Goal: Navigation & Orientation: Find specific page/section

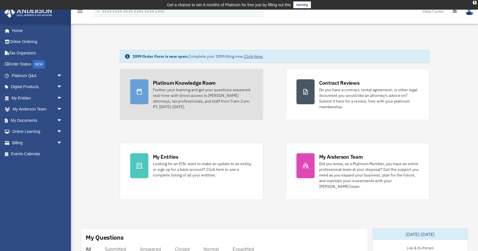
click at [189, 93] on div "Further your learning and get your questions answered real-time with direct acc…" at bounding box center [203, 98] width 100 height 23
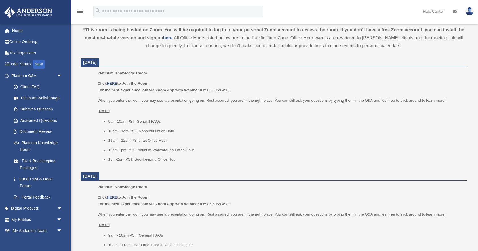
scroll to position [203, 0]
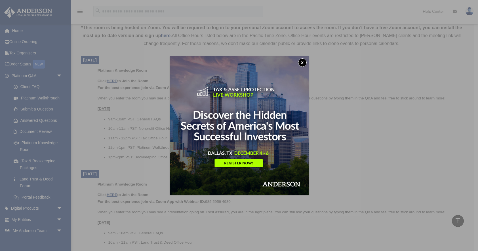
click at [305, 62] on button "x" at bounding box center [302, 62] width 9 height 9
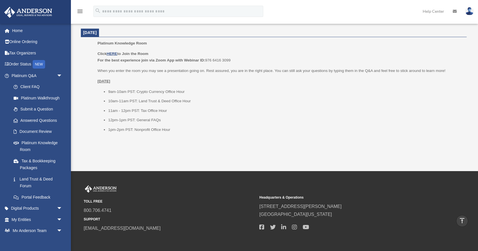
scroll to position [693, 0]
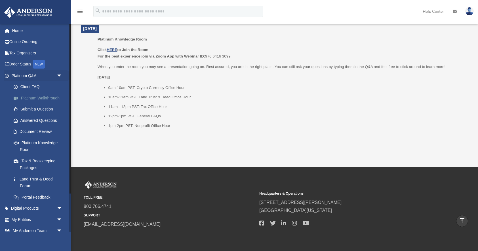
click at [43, 101] on link "Platinum Walkthrough" at bounding box center [39, 97] width 63 height 11
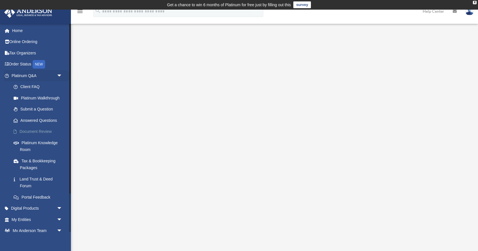
click at [42, 129] on link "Document Review" at bounding box center [39, 131] width 63 height 11
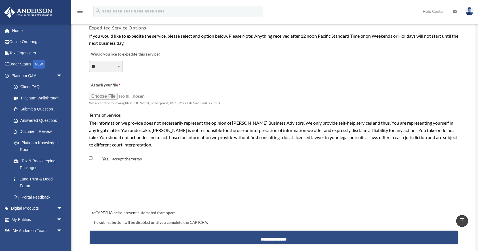
scroll to position [421, 0]
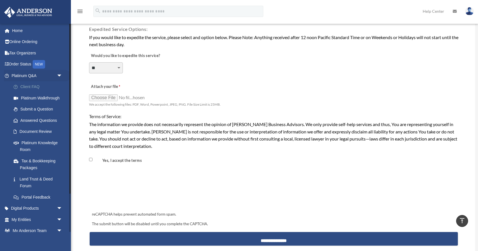
click at [46, 86] on link "Client FAQ" at bounding box center [39, 86] width 63 height 11
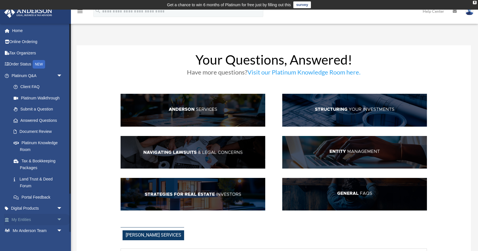
click at [38, 218] on link "My Entities arrow_drop_down" at bounding box center [37, 219] width 67 height 11
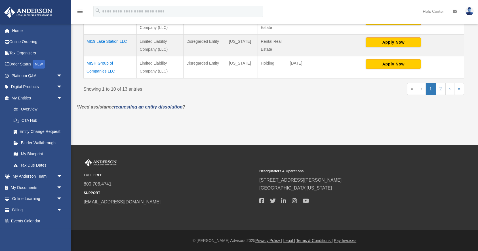
scroll to position [313, 0]
click at [439, 92] on link "2" at bounding box center [441, 89] width 10 height 12
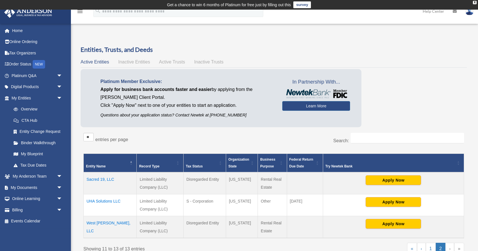
scroll to position [0, 0]
click at [38, 106] on link "Overview" at bounding box center [39, 109] width 63 height 11
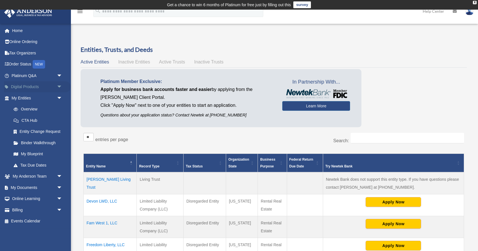
click at [58, 88] on span "arrow_drop_down" at bounding box center [62, 87] width 11 height 12
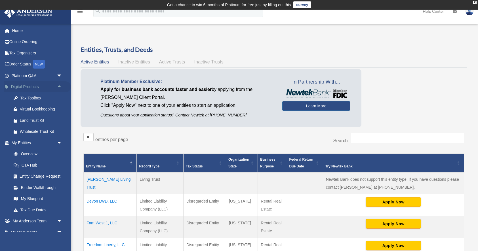
click at [58, 88] on span "arrow_drop_up" at bounding box center [62, 87] width 11 height 12
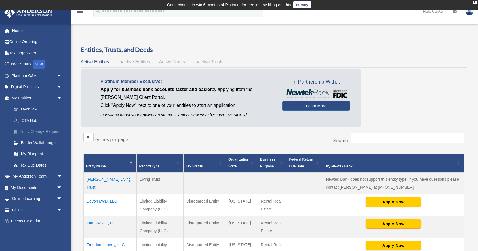
click at [43, 131] on link "Entity Change Request" at bounding box center [39, 131] width 63 height 11
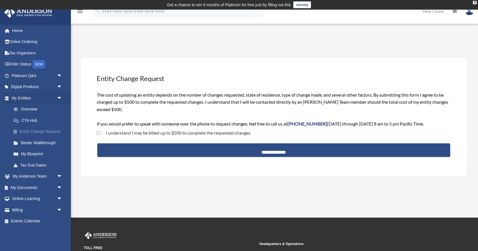
click at [34, 133] on link "Entity Change Request" at bounding box center [39, 131] width 63 height 11
click at [45, 173] on link "My Anderson Team arrow_drop_down" at bounding box center [37, 176] width 67 height 11
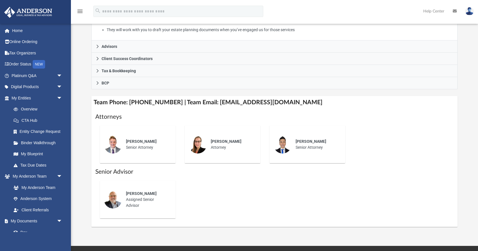
scroll to position [162, 0]
